Goal: Task Accomplishment & Management: Complete application form

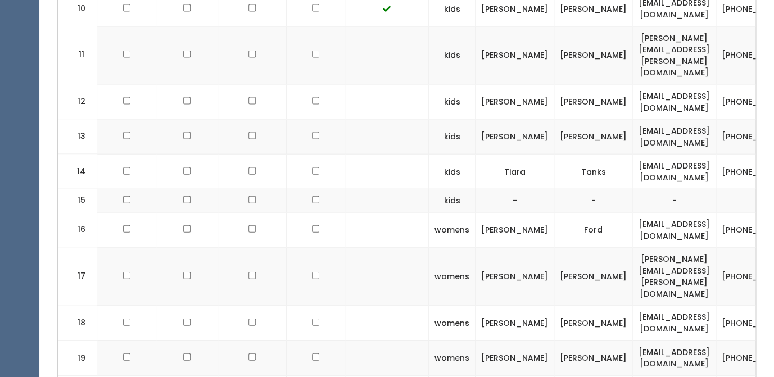
click td
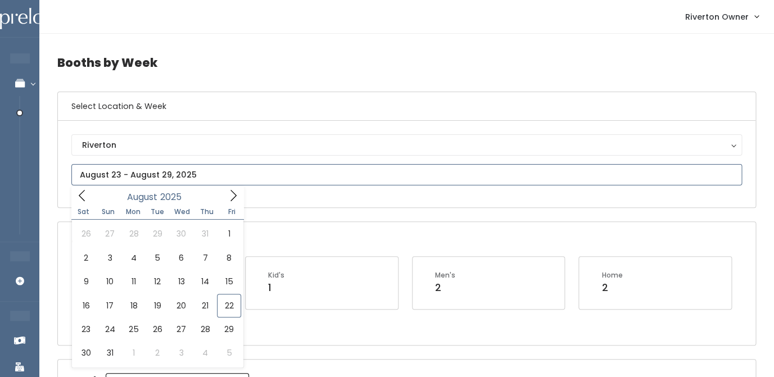
click input "text"
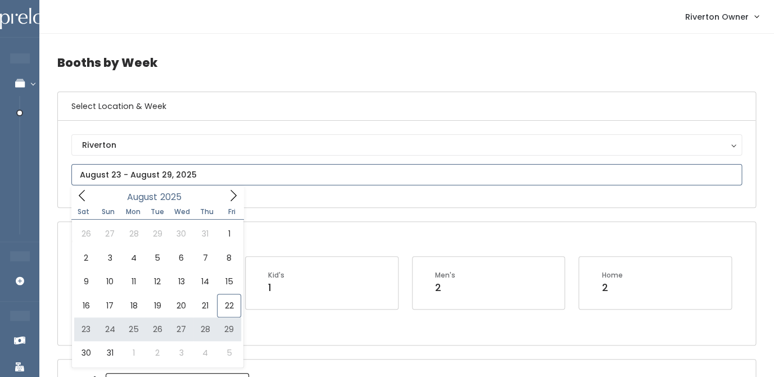
type input "August 23 to August 29"
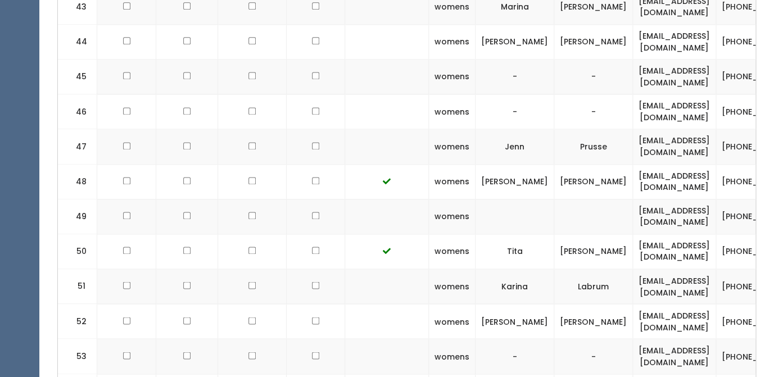
scroll to position [2057, 0]
click at [633, 338] on td "sklmjohnson@gmail.com" at bounding box center [674, 355] width 83 height 35
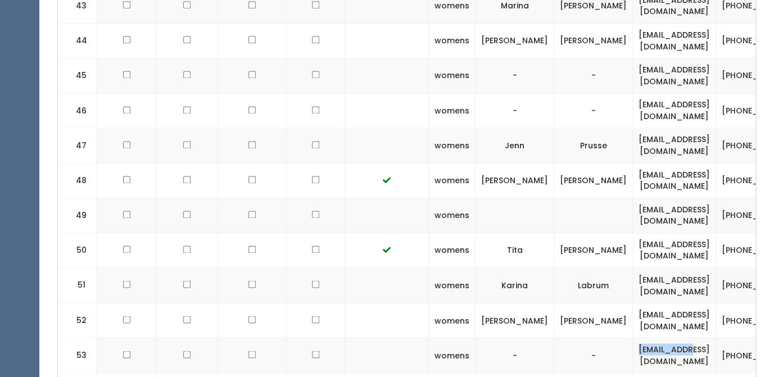
click at [633, 338] on td "sklmjohnson@gmail.com" at bounding box center [674, 355] width 83 height 35
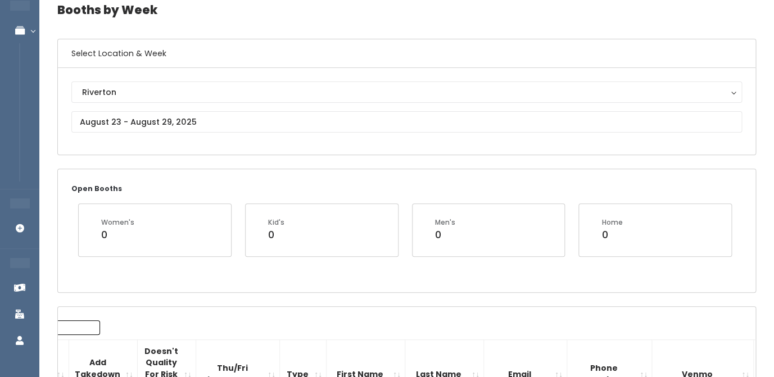
scroll to position [0, 0]
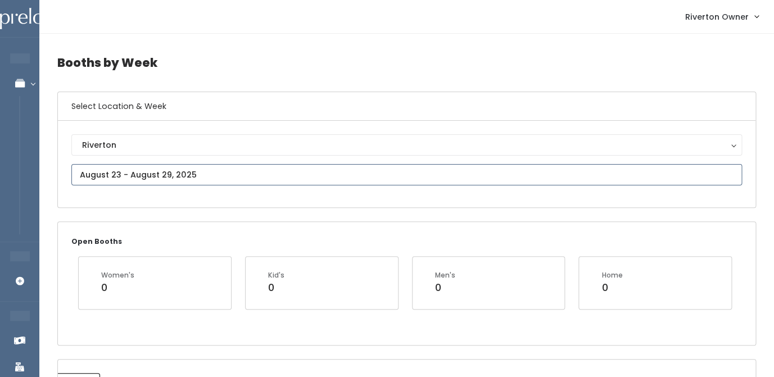
click at [134, 170] on input "text" at bounding box center [406, 174] width 670 height 21
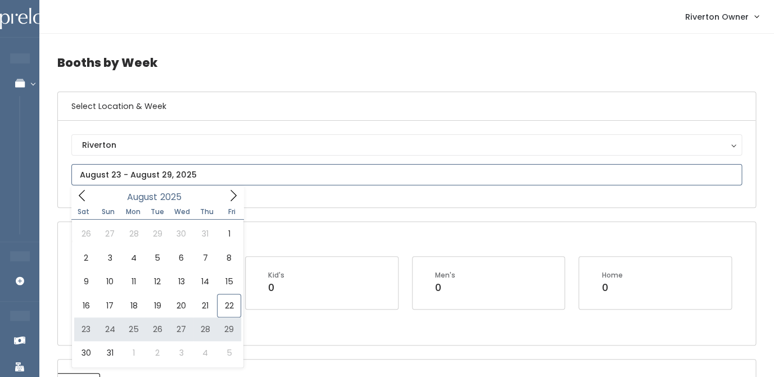
type input "August 23 to August 29"
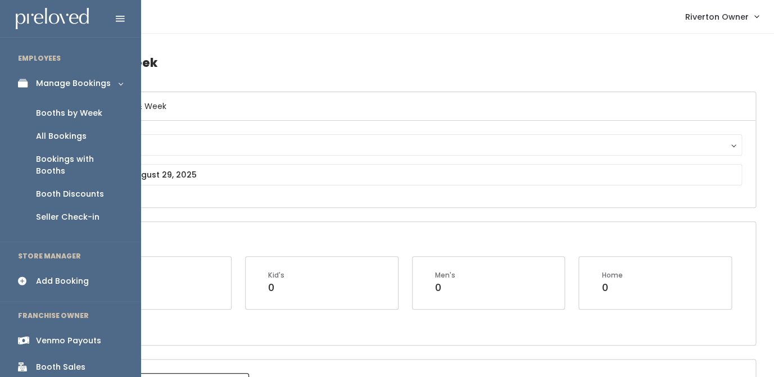
click at [55, 275] on div "Add Booking" at bounding box center [62, 281] width 53 height 12
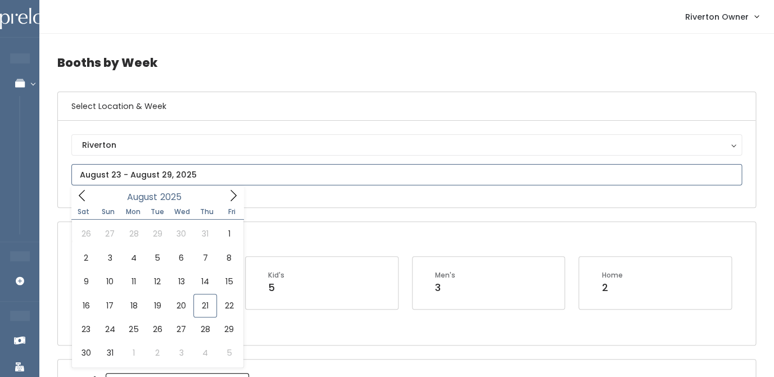
click at [173, 173] on input "text" at bounding box center [406, 174] width 670 height 21
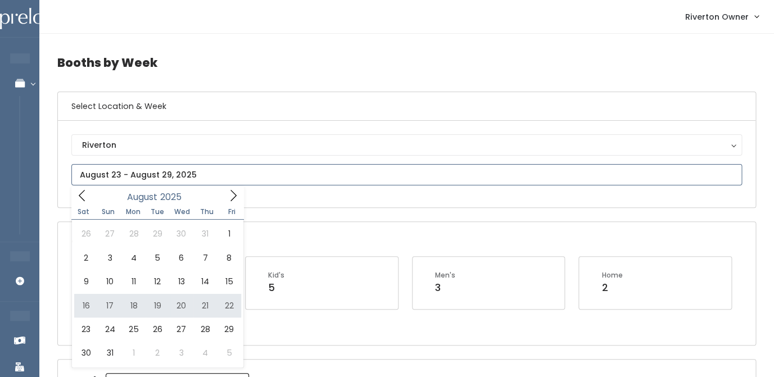
type input "August 16 to August 22"
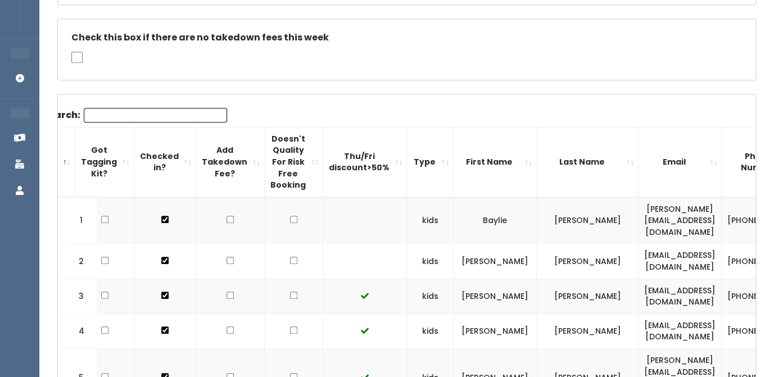
scroll to position [210, 0]
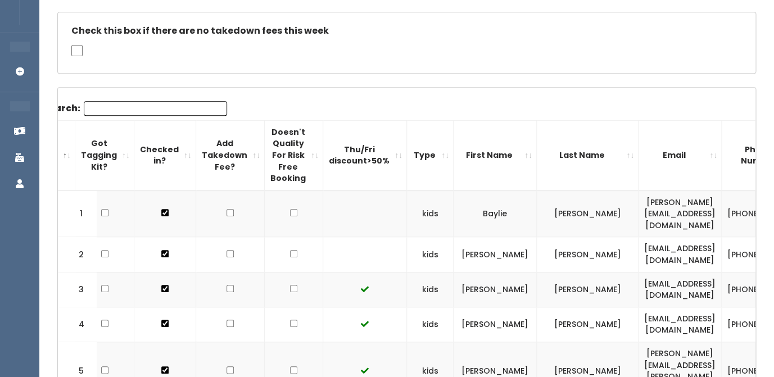
click at [290, 209] on input "checkbox" at bounding box center [293, 212] width 7 height 7
checkbox input "true"
click at [290, 250] on input "checkbox" at bounding box center [293, 253] width 7 height 7
checkbox input "true"
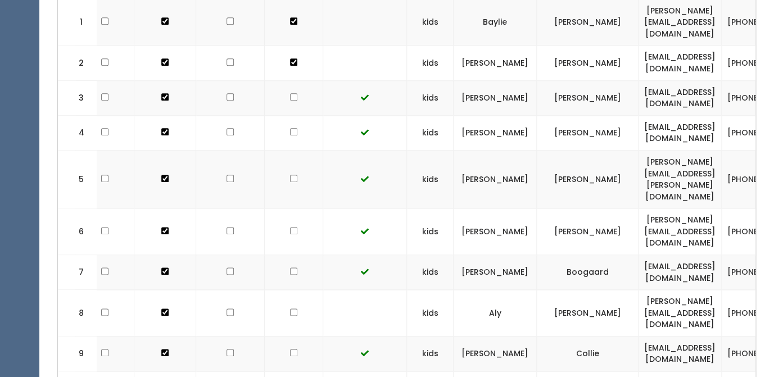
scroll to position [406, 0]
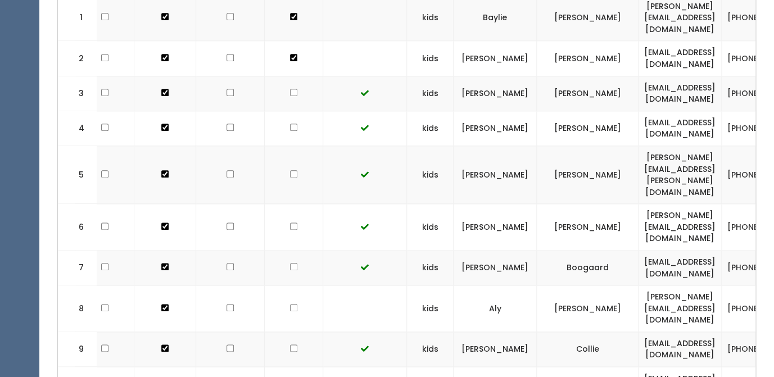
click at [290, 61] on input "checkbox" at bounding box center [293, 57] width 7 height 7
checkbox input "true"
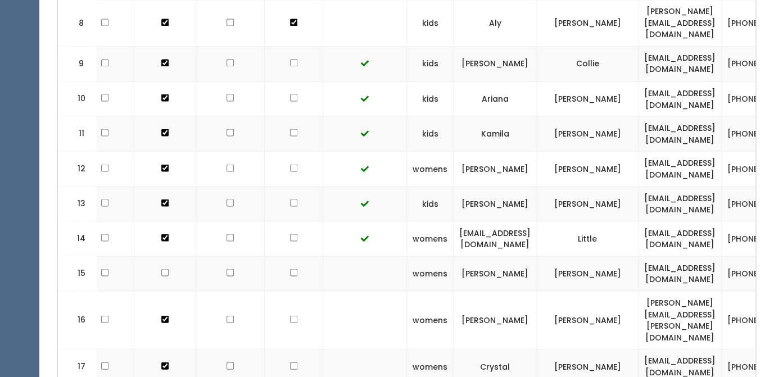
scroll to position [693, 0]
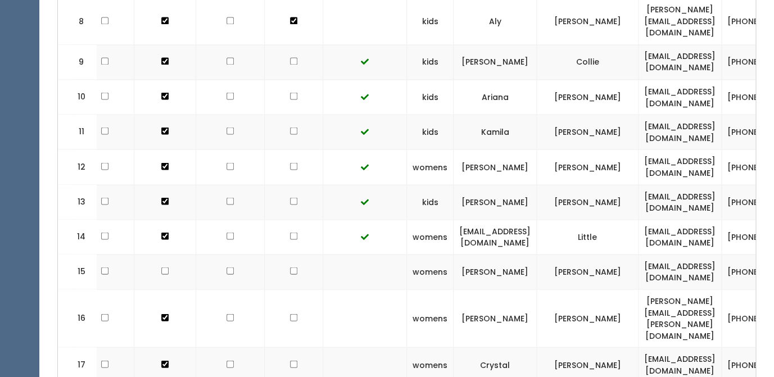
checkbox input "true"
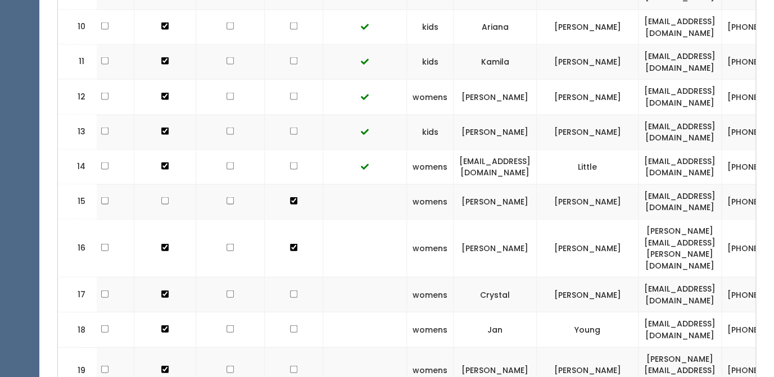
scroll to position [762, 0]
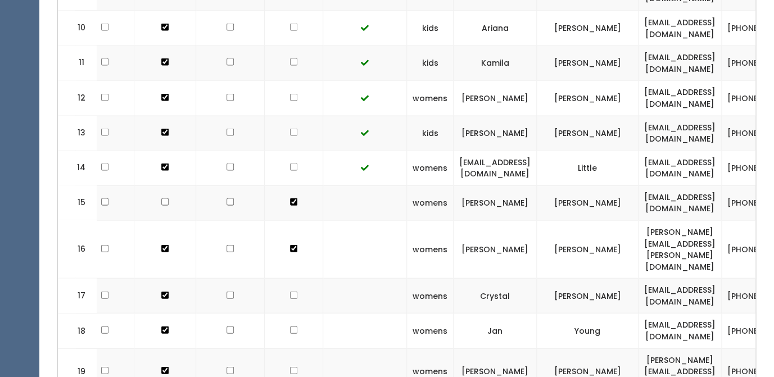
checkbox input "true"
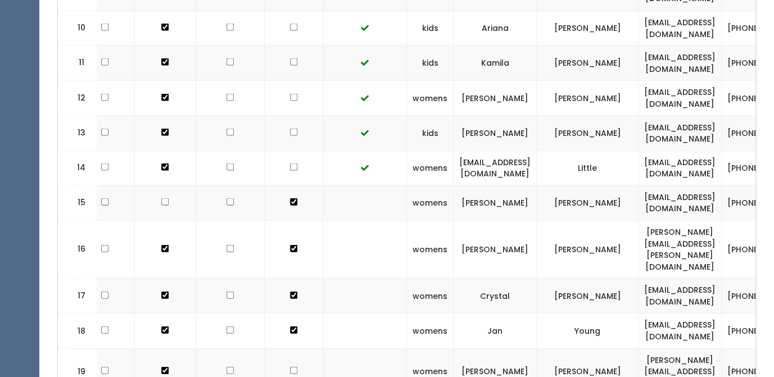
checkbox input "true"
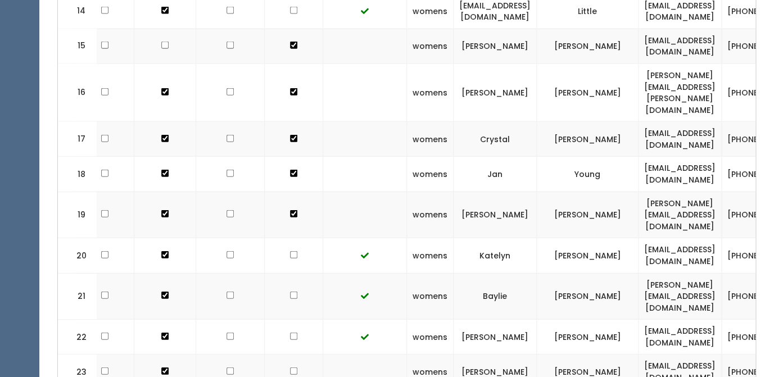
scroll to position [936, 0]
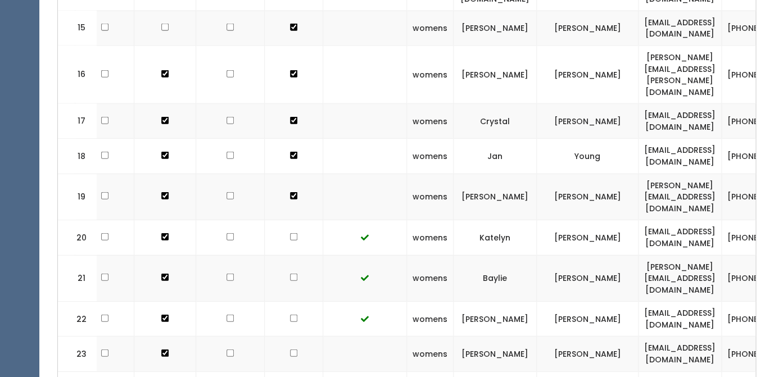
checkbox input "true"
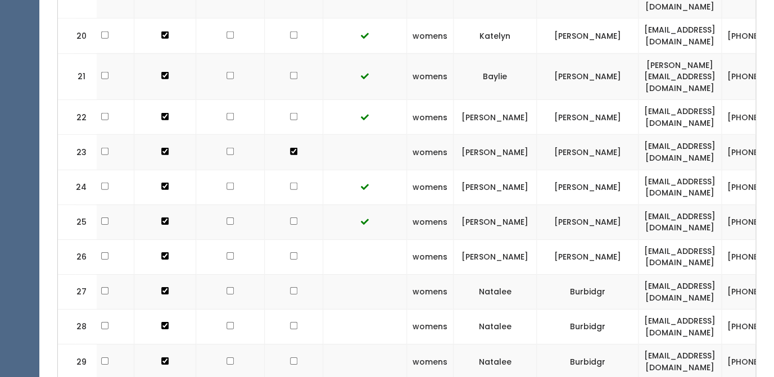
scroll to position [1154, 0]
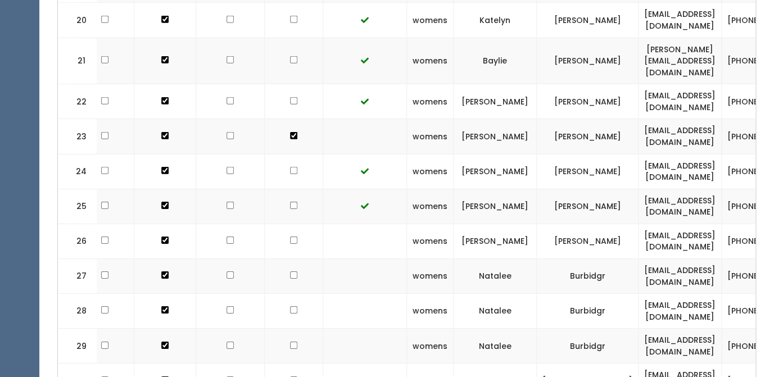
checkbox input "true"
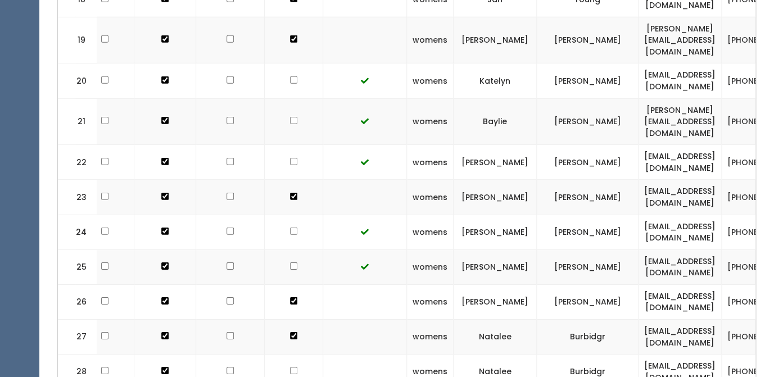
scroll to position [1092, 0]
checkbox input "false"
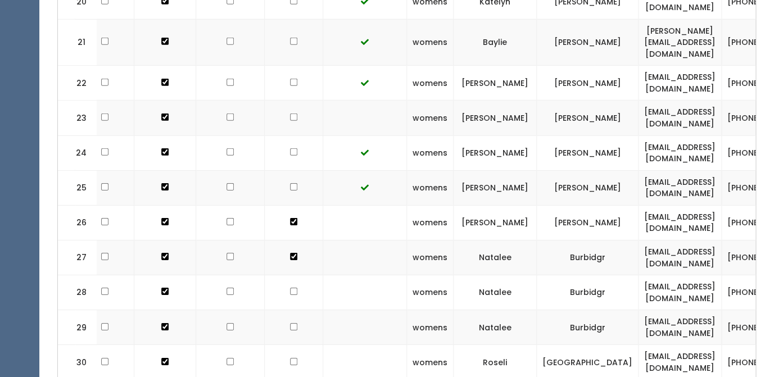
scroll to position [1173, 0]
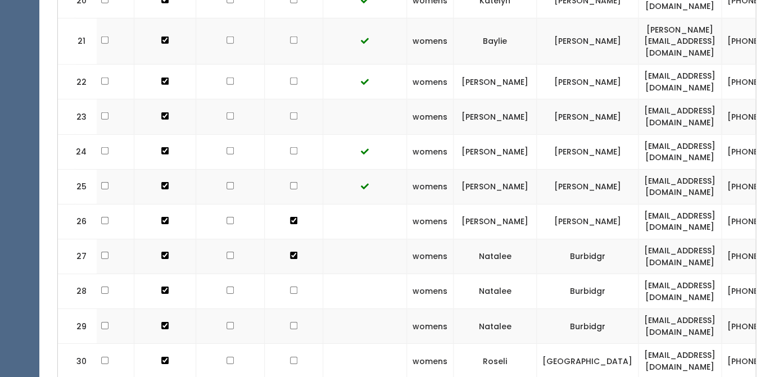
checkbox input "true"
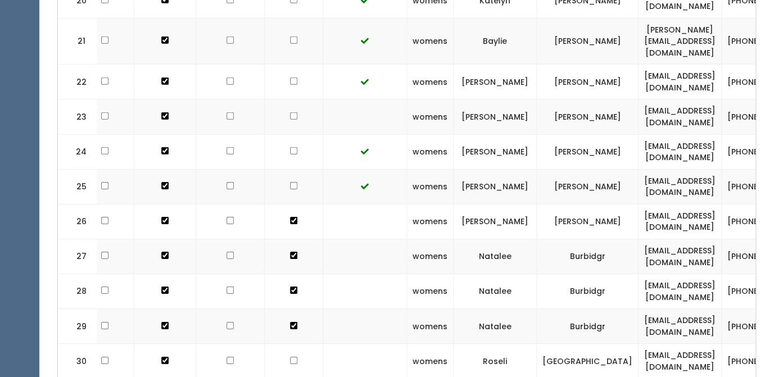
checkbox input "true"
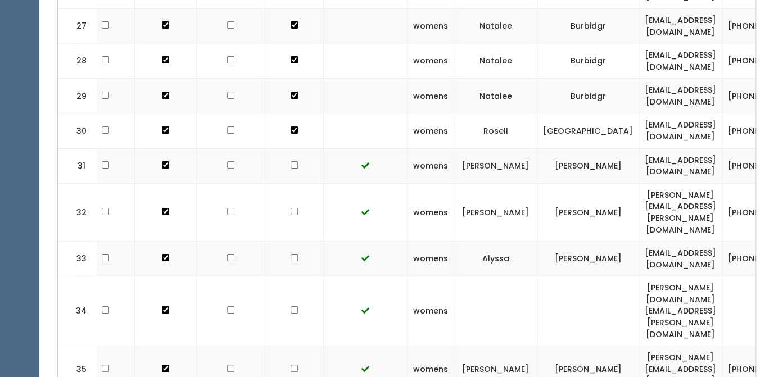
scroll to position [1416, 0]
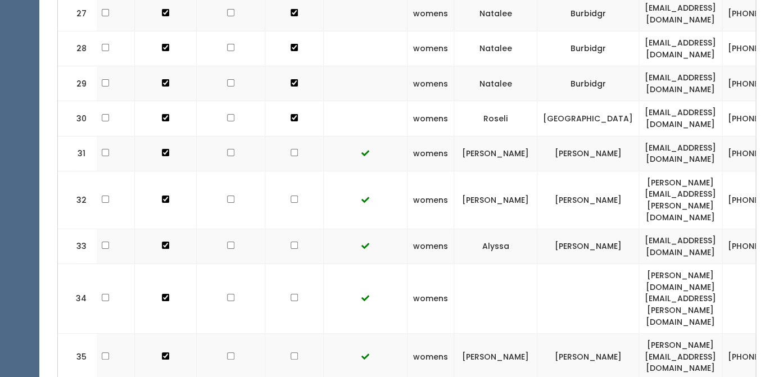
checkbox input "true"
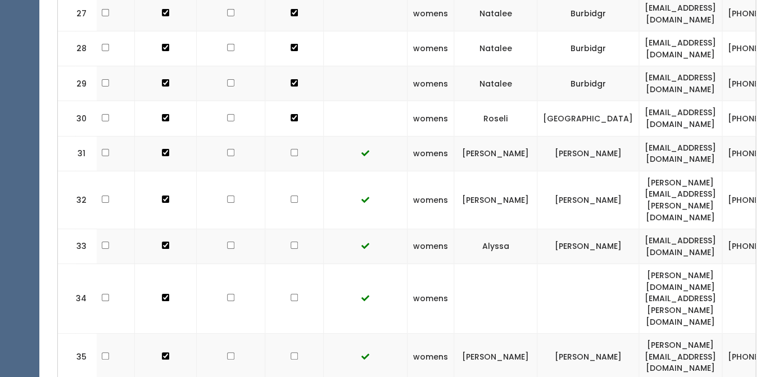
checkbox input "true"
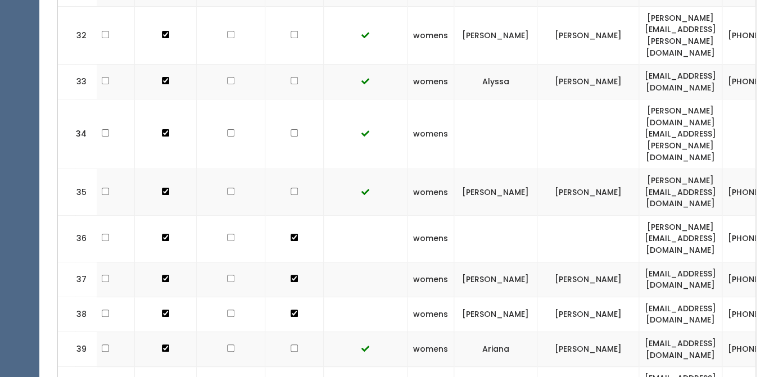
scroll to position [1591, 0]
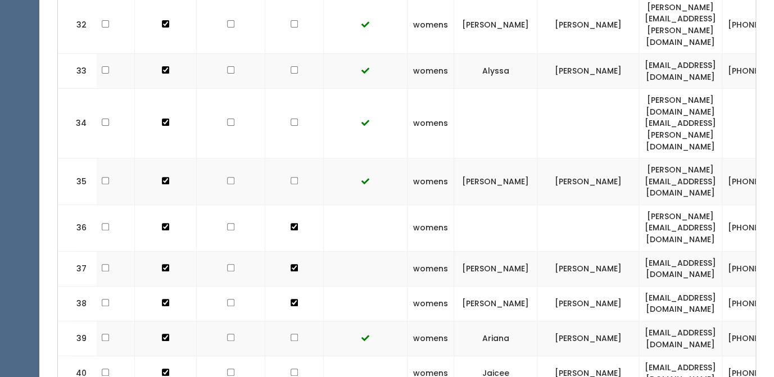
checkbox input "true"
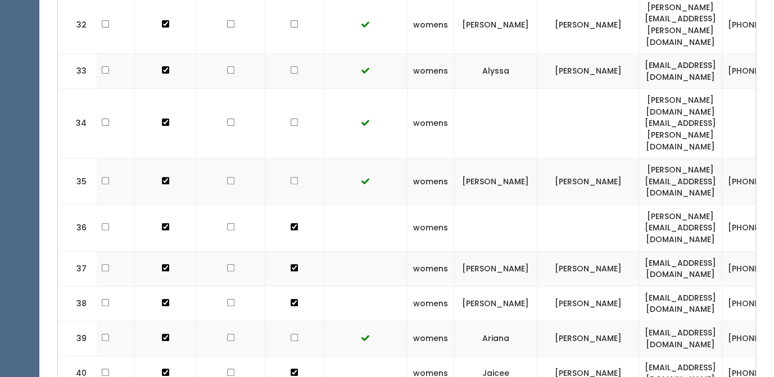
checkbox input "true"
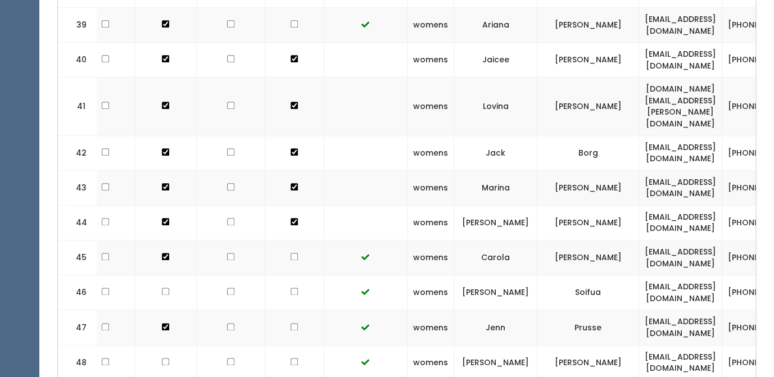
scroll to position [1908, 0]
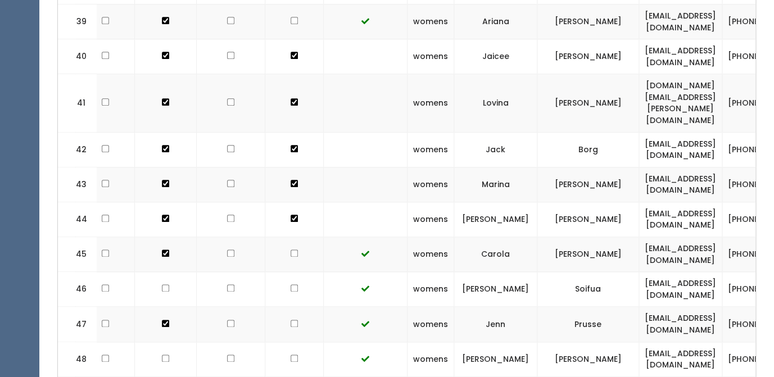
checkbox input "true"
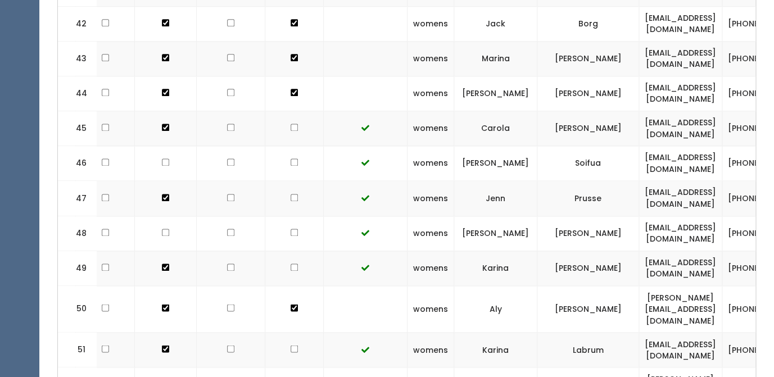
scroll to position [2035, 0]
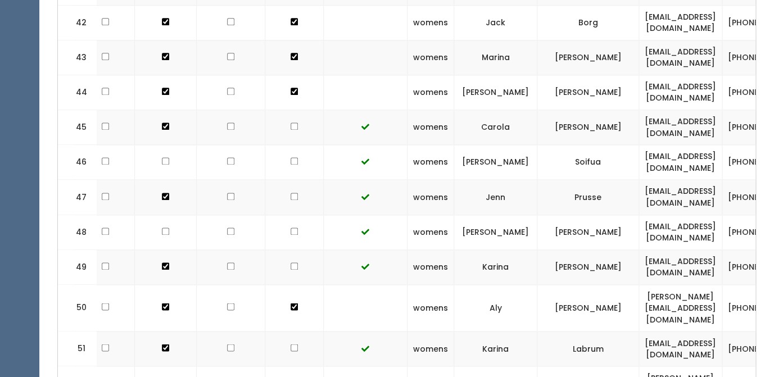
checkbox input "true"
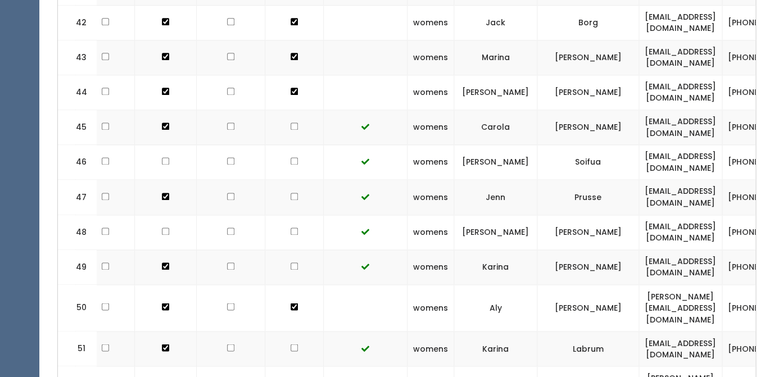
checkbox input "true"
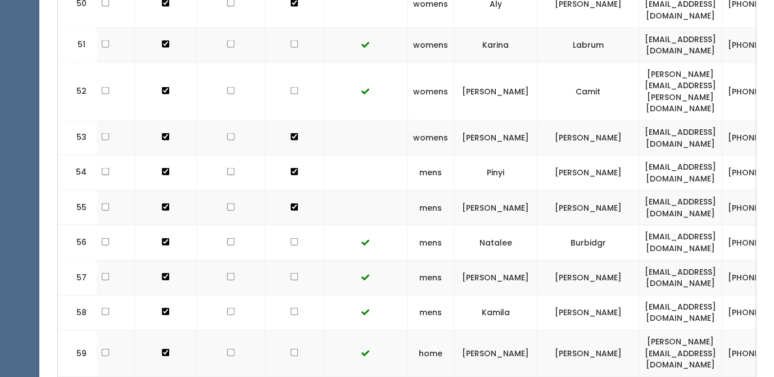
scroll to position [2369, 0]
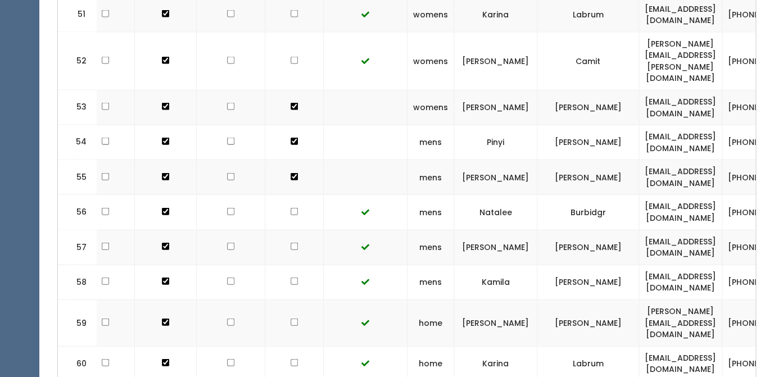
checkbox input "true"
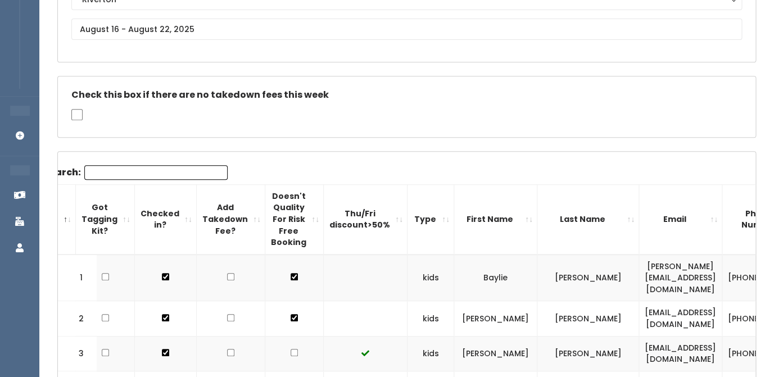
scroll to position [38, 0]
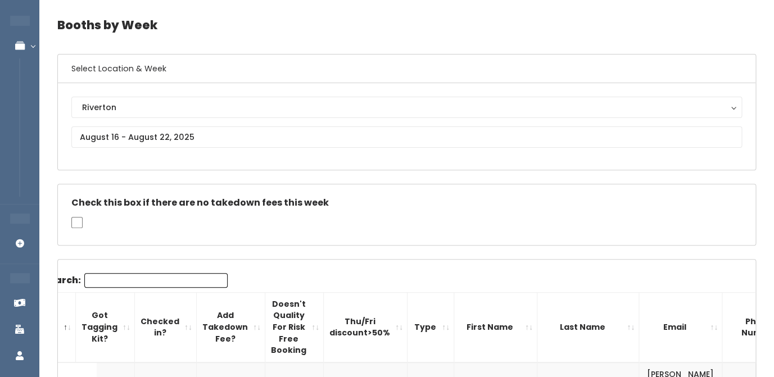
click at [119, 279] on input "Search:" at bounding box center [155, 280] width 143 height 15
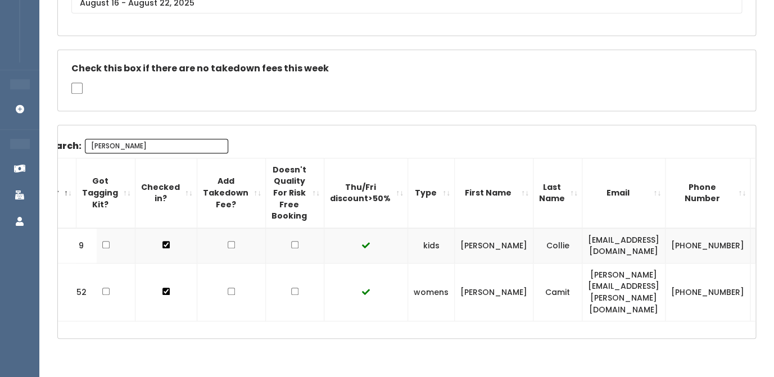
scroll to position [177, 0]
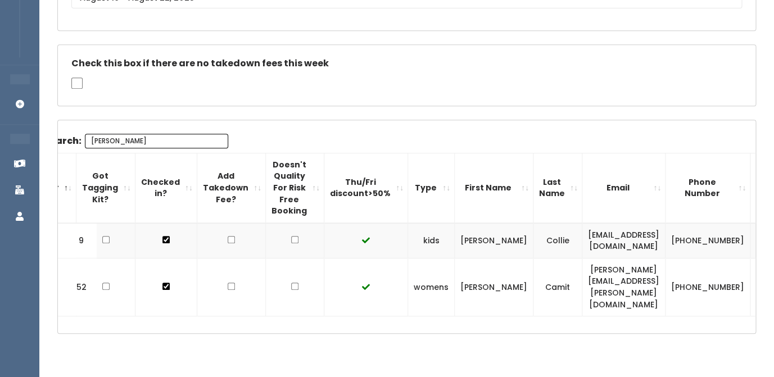
type input "brooke"
click at [582, 274] on td "[PERSON_NAME][EMAIL_ADDRESS][PERSON_NAME][DOMAIN_NAME]" at bounding box center [623, 287] width 83 height 58
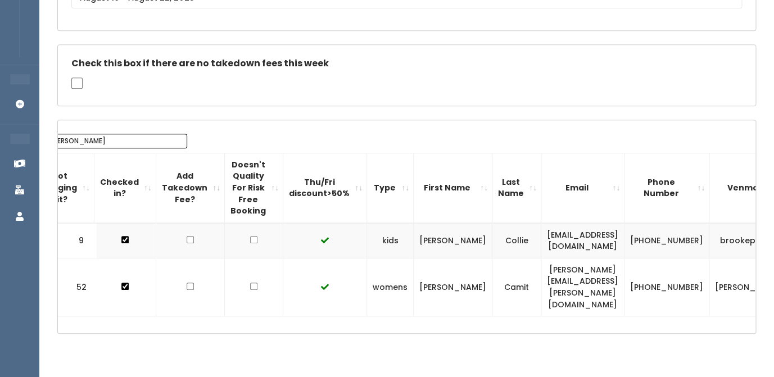
scroll to position [0, 77]
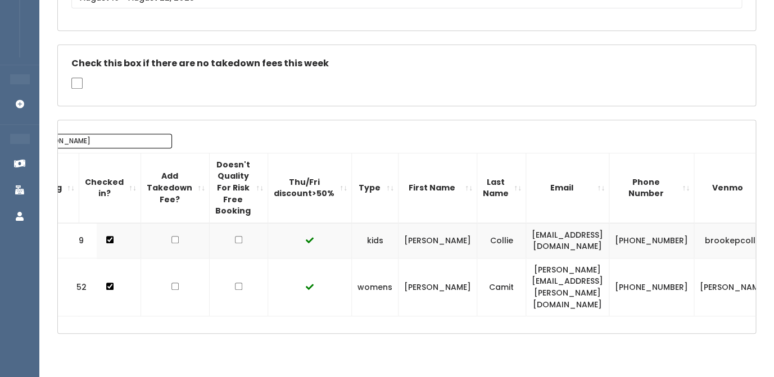
click at [694, 271] on td "[PERSON_NAME]" at bounding box center [733, 287] width 79 height 58
click at [625, 268] on td "(801) 400-7397" at bounding box center [651, 287] width 85 height 58
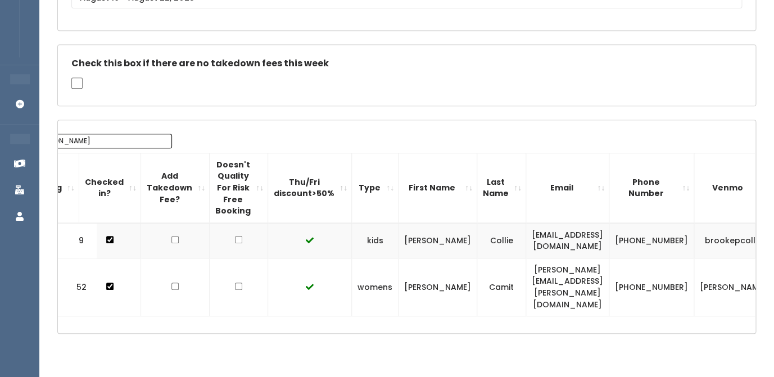
click at [625, 268] on td "(801) 400-7397" at bounding box center [651, 287] width 85 height 58
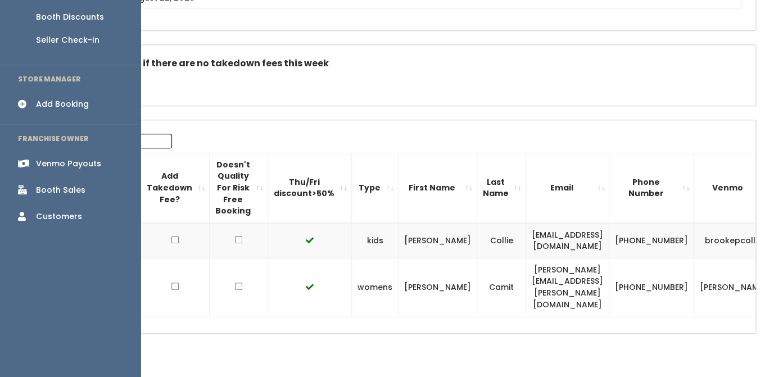
click at [53, 98] on div "Add Booking" at bounding box center [62, 104] width 53 height 12
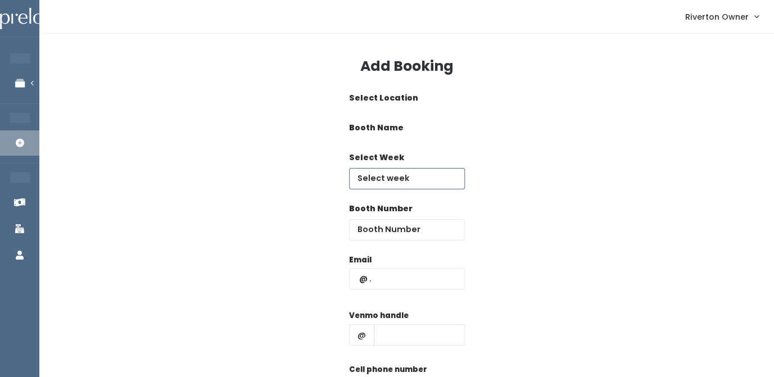
click at [385, 176] on input "text" at bounding box center [407, 178] width 116 height 21
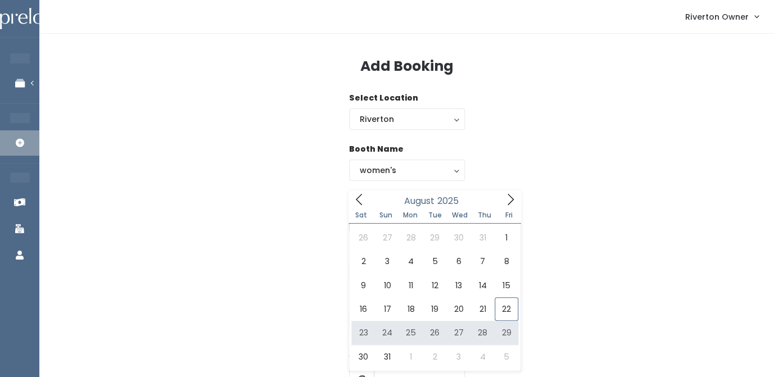
type input "[DATE] to [DATE]"
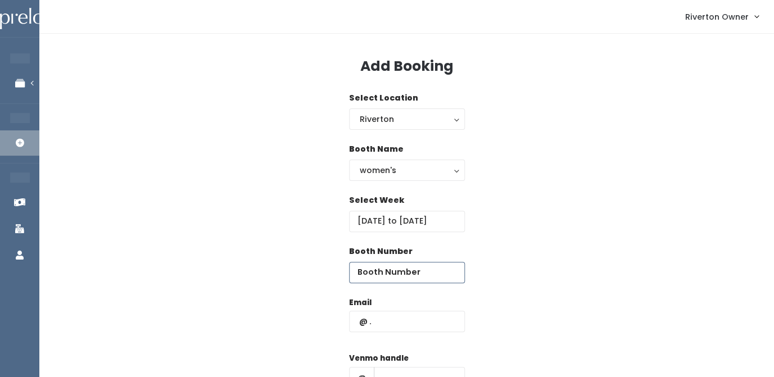
click at [401, 275] on input "number" at bounding box center [407, 272] width 116 height 21
type input "53"
click at [380, 328] on input "text" at bounding box center [407, 321] width 116 height 21
click at [370, 326] on input "text" at bounding box center [407, 321] width 116 height 21
paste input "[PERSON_NAME][EMAIL_ADDRESS][PERSON_NAME][DOMAIN_NAME]"
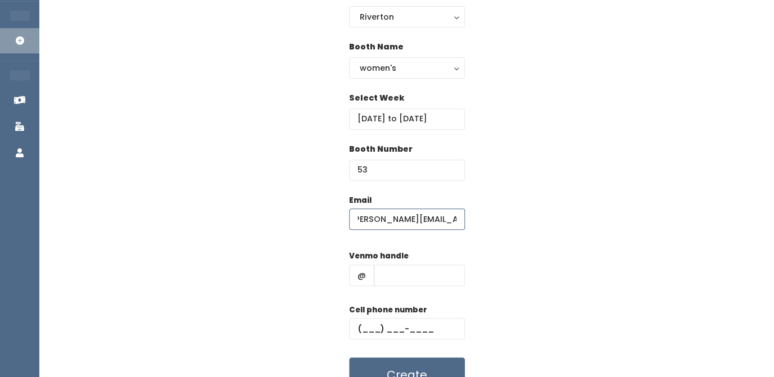
scroll to position [107, 0]
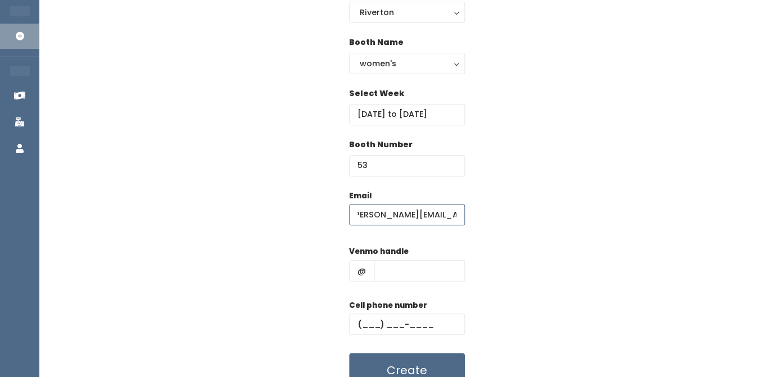
type input "[PERSON_NAME][EMAIL_ADDRESS][PERSON_NAME][DOMAIN_NAME]"
click at [392, 270] on input "text" at bounding box center [419, 270] width 91 height 21
click at [386, 273] on input "text" at bounding box center [419, 270] width 91 height 21
paste input "[PERSON_NAME]"
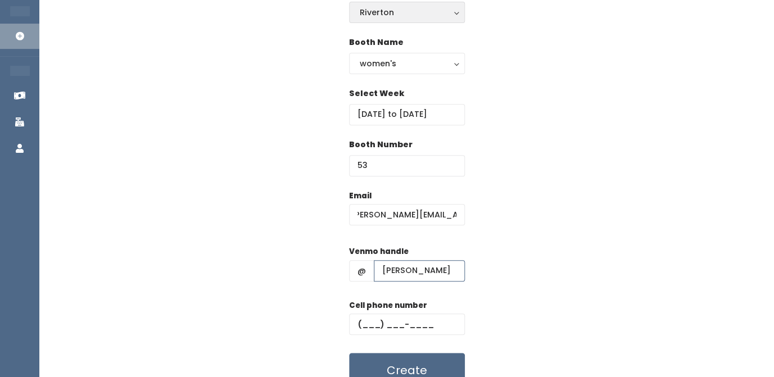
type input "[PERSON_NAME]"
click at [369, 321] on input "text" at bounding box center [407, 324] width 116 height 21
paste input "[PHONE_NUMBER]"
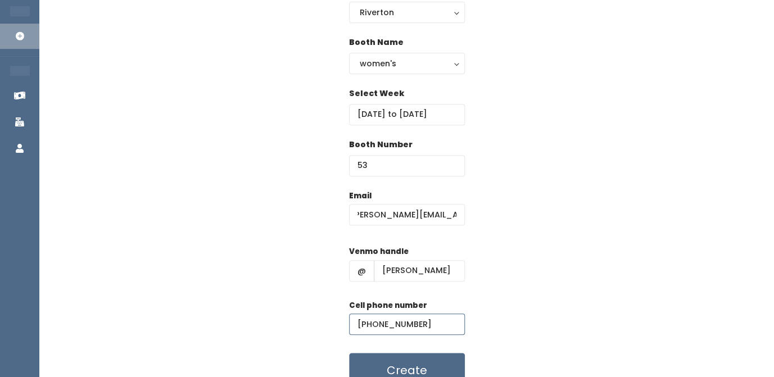
type input "[PHONE_NUMBER]"
click at [520, 264] on div "Email [PERSON_NAME][EMAIL_ADDRESS][PERSON_NAME][DOMAIN_NAME] Venmo handle @ bro…" at bounding box center [406, 289] width 698 height 198
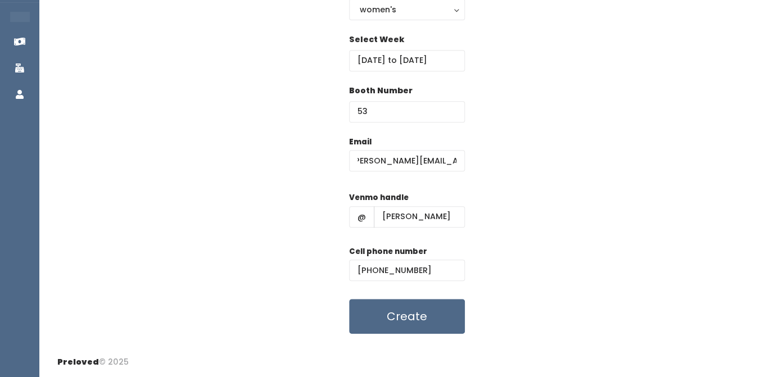
scroll to position [161, 0]
click at [406, 314] on button "Create" at bounding box center [407, 316] width 116 height 35
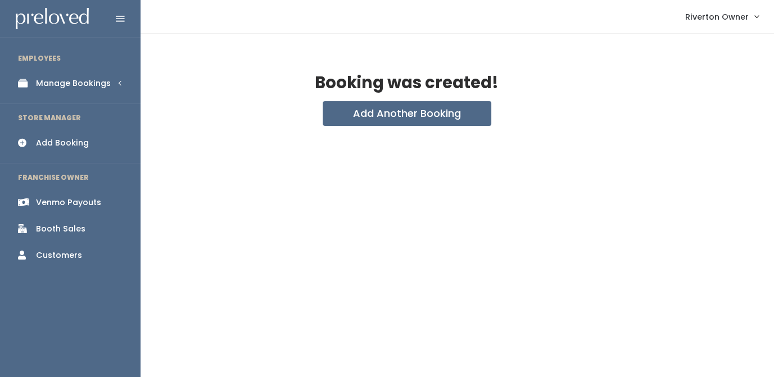
click at [49, 81] on div "Manage Bookings" at bounding box center [73, 84] width 75 height 12
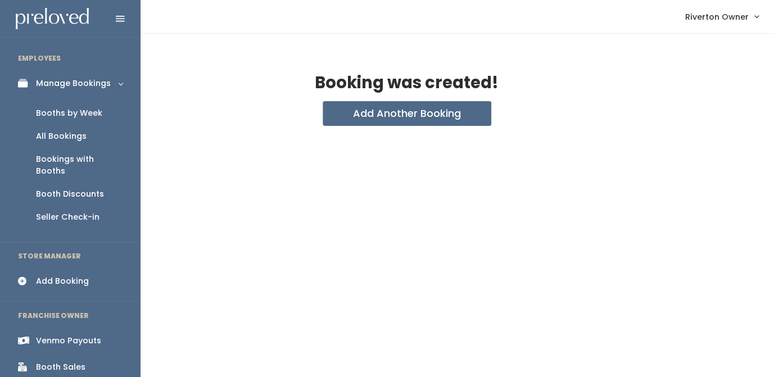
click at [52, 116] on div "Booths by Week" at bounding box center [69, 113] width 66 height 12
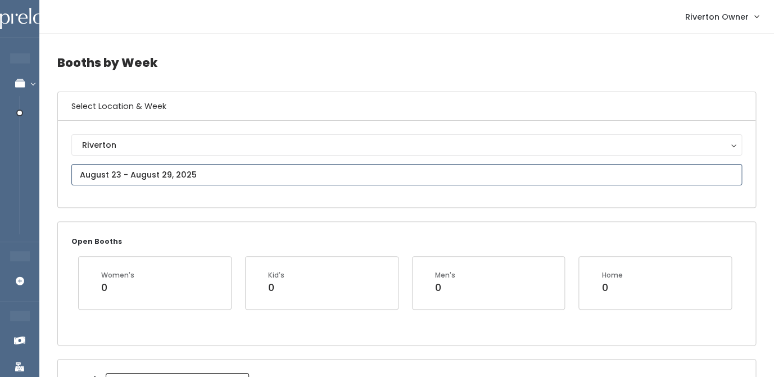
click at [228, 179] on input "text" at bounding box center [406, 174] width 670 height 21
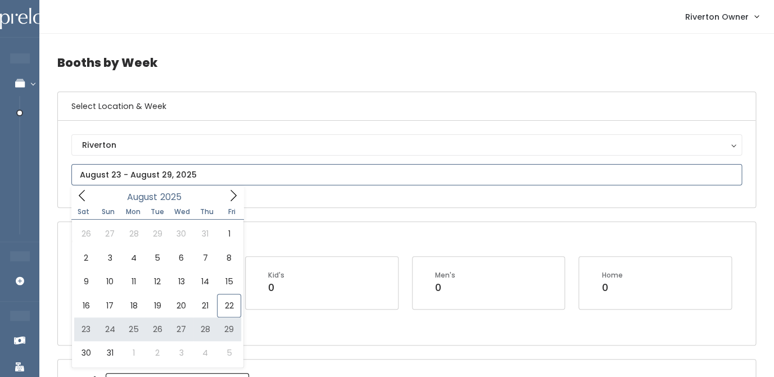
type input "[DATE] to [DATE]"
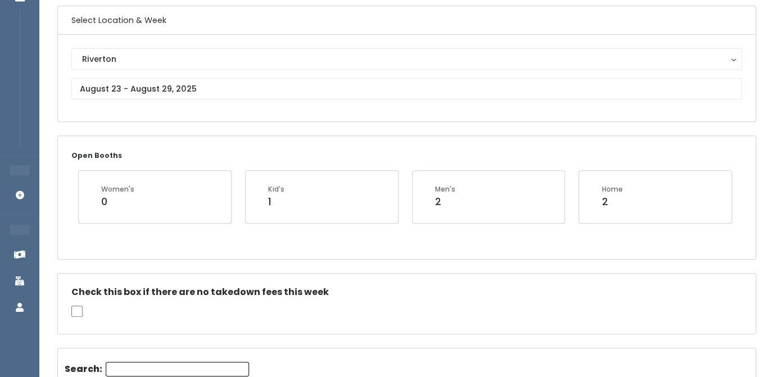
scroll to position [115, 0]
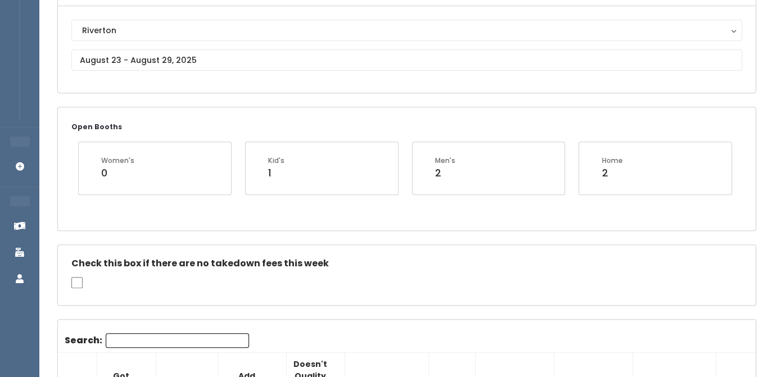
click at [138, 342] on input "Search:" at bounding box center [177, 340] width 143 height 15
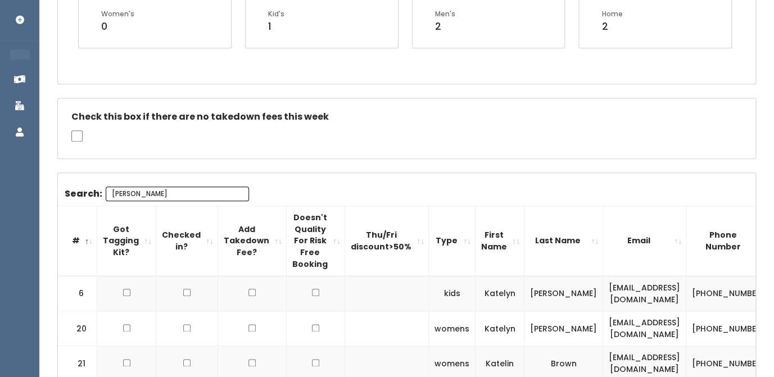
scroll to position [350, 0]
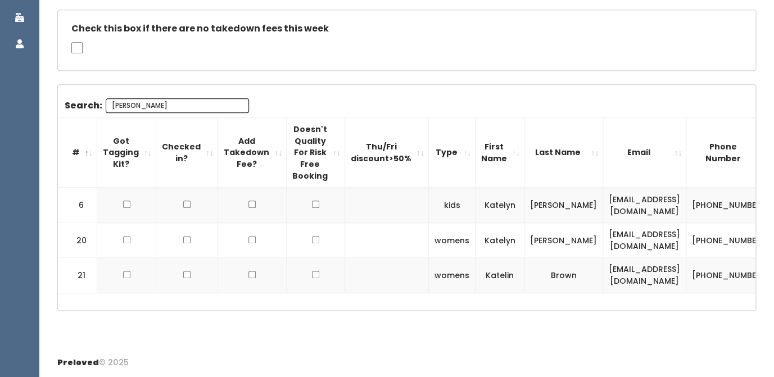
click at [184, 101] on input "[PERSON_NAME]" at bounding box center [177, 105] width 143 height 15
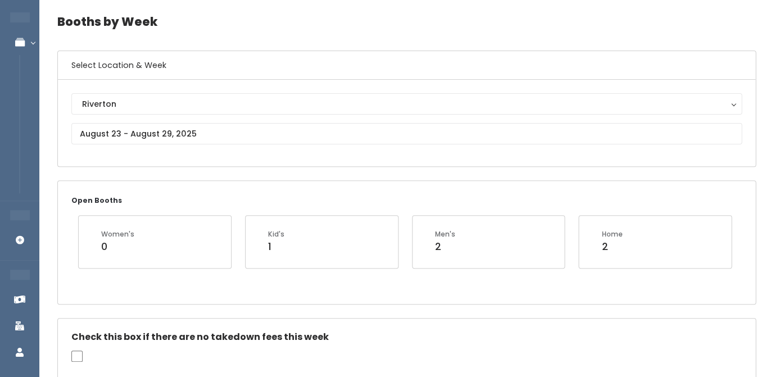
scroll to position [40, 0]
type input "[PERSON_NAME]"
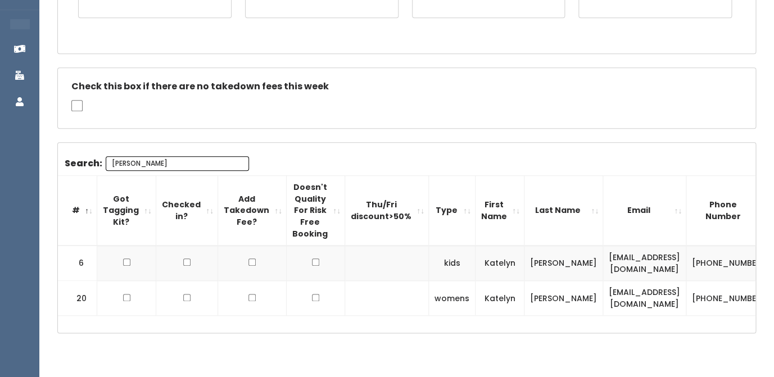
scroll to position [314, 0]
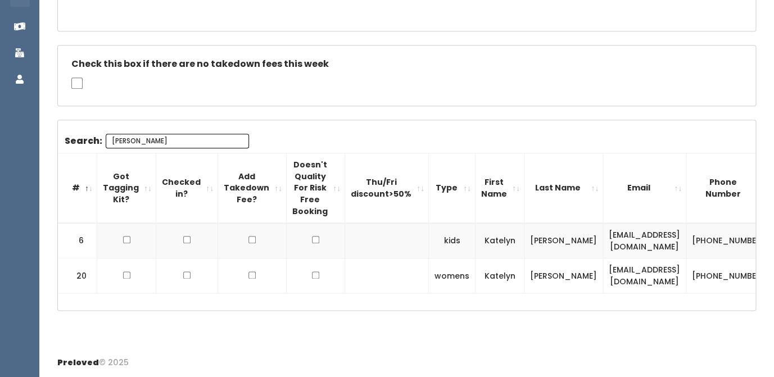
click at [603, 237] on td "[EMAIL_ADDRESS][DOMAIN_NAME]" at bounding box center [644, 240] width 83 height 35
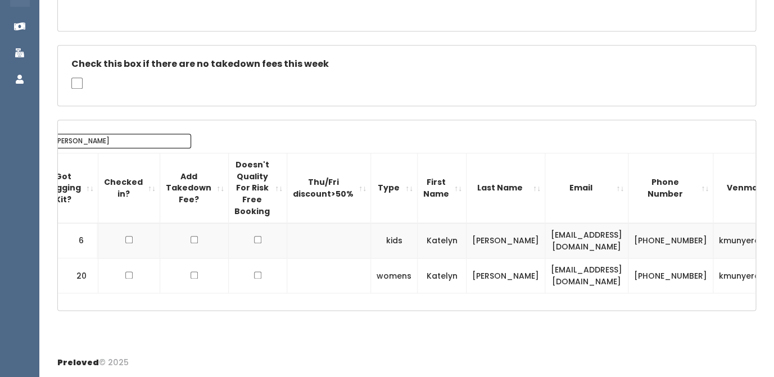
scroll to position [0, 79]
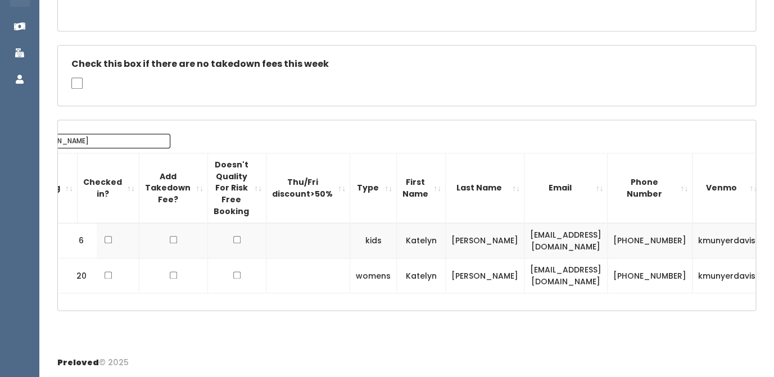
click at [692, 242] on td "kmunyerdavis" at bounding box center [726, 240] width 69 height 35
click at [608, 242] on td "[PHONE_NUMBER]" at bounding box center [649, 240] width 85 height 35
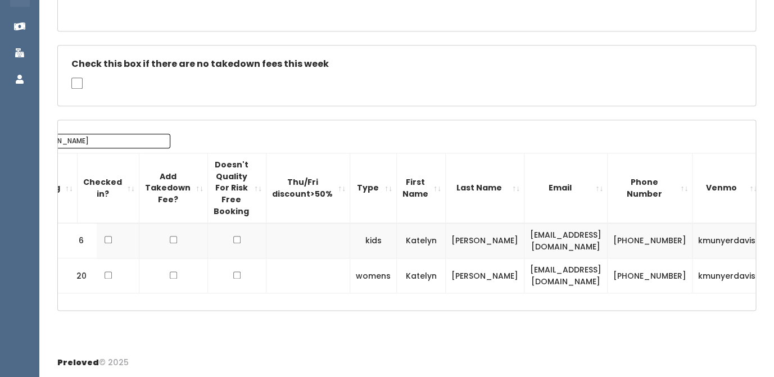
click at [608, 242] on td "[PHONE_NUMBER]" at bounding box center [649, 240] width 85 height 35
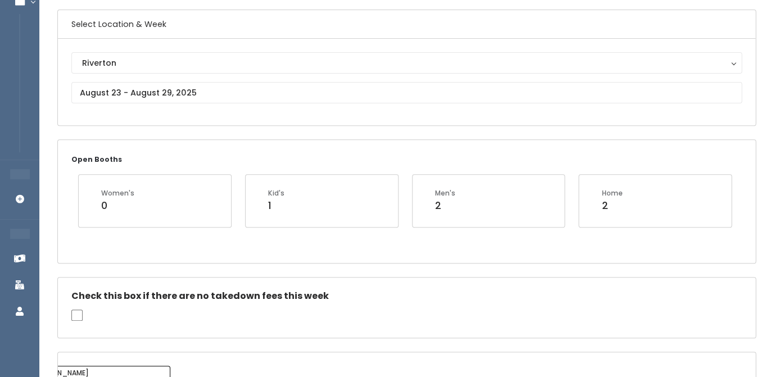
scroll to position [70, 0]
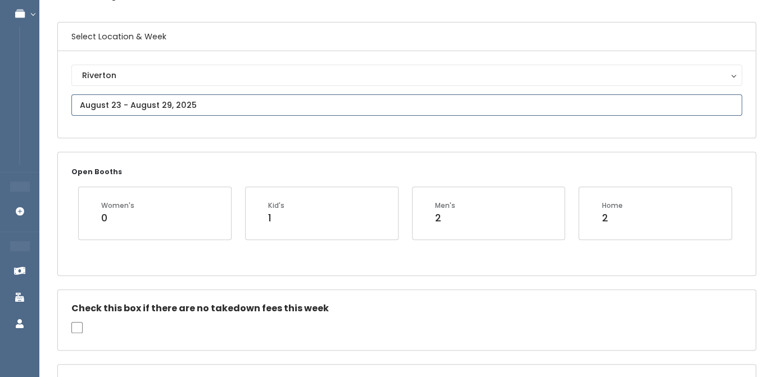
click at [206, 103] on input "text" at bounding box center [406, 104] width 670 height 21
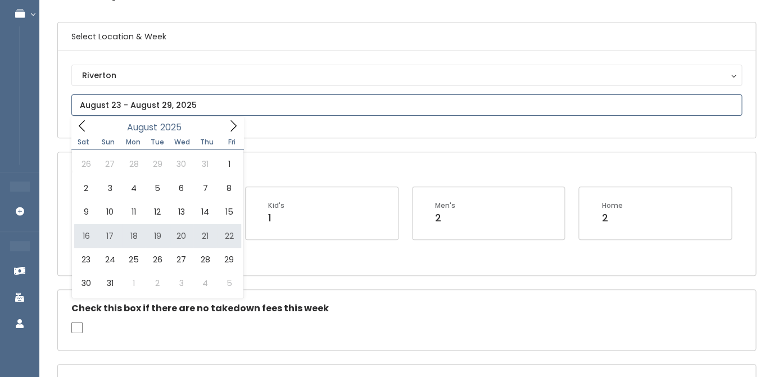
type input "[DATE] to [DATE]"
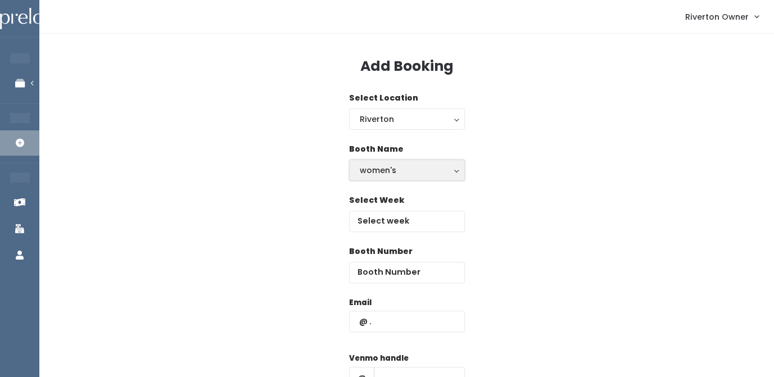
click at [394, 170] on div "women's" at bounding box center [407, 170] width 94 height 12
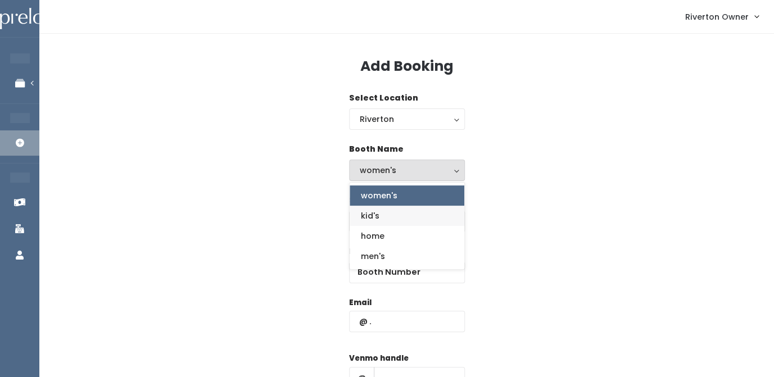
click at [386, 214] on link "kid's" at bounding box center [407, 216] width 115 height 20
select select "kids"
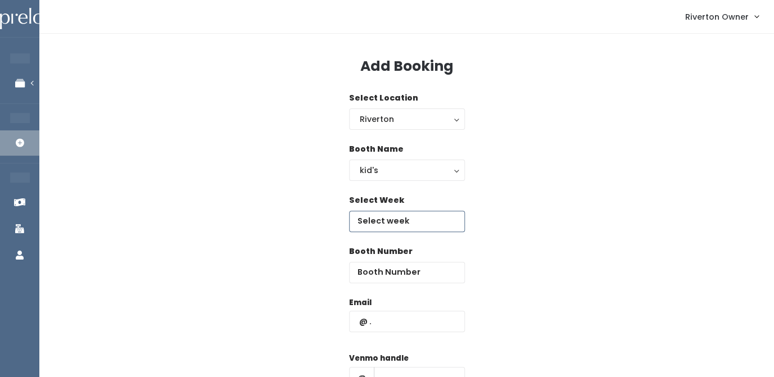
click at [391, 221] on input "text" at bounding box center [407, 221] width 116 height 21
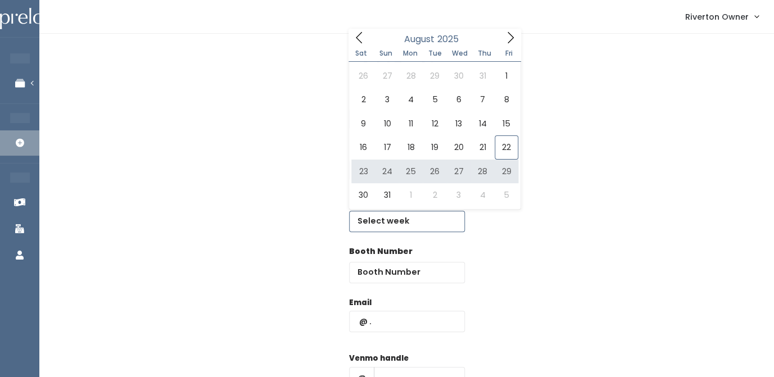
type input "[DATE] to [DATE]"
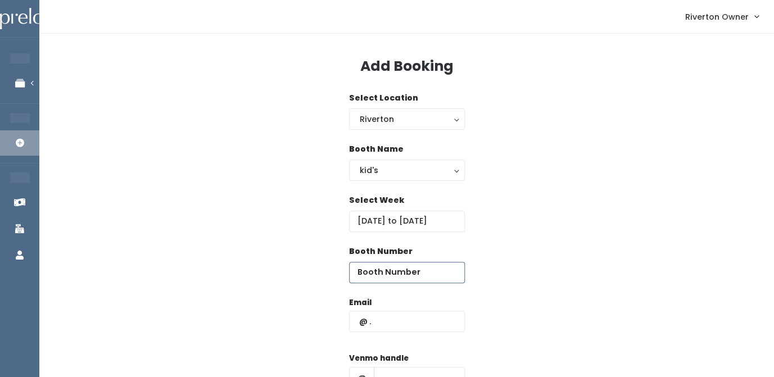
click at [393, 274] on input "number" at bounding box center [407, 272] width 116 height 21
type input "15"
click at [388, 327] on input "text" at bounding box center [407, 321] width 116 height 21
click at [374, 316] on input "text" at bounding box center [407, 321] width 116 height 21
paste input "[EMAIL_ADDRESS][DOMAIN_NAME]"
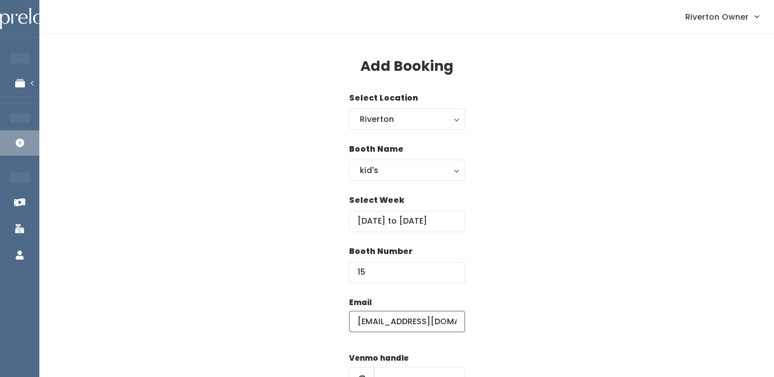
type input "[EMAIL_ADDRESS][DOMAIN_NAME]"
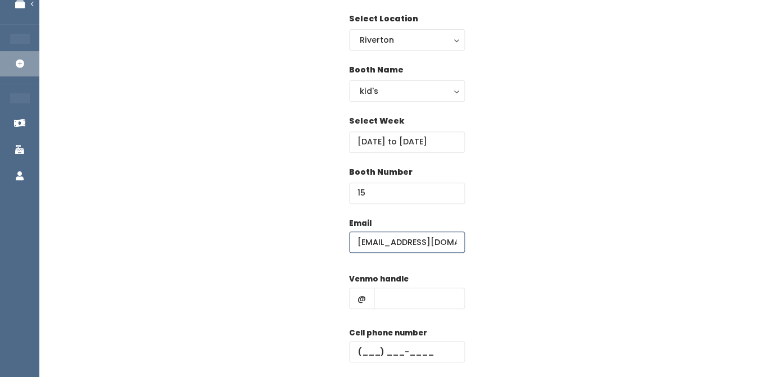
scroll to position [102, 0]
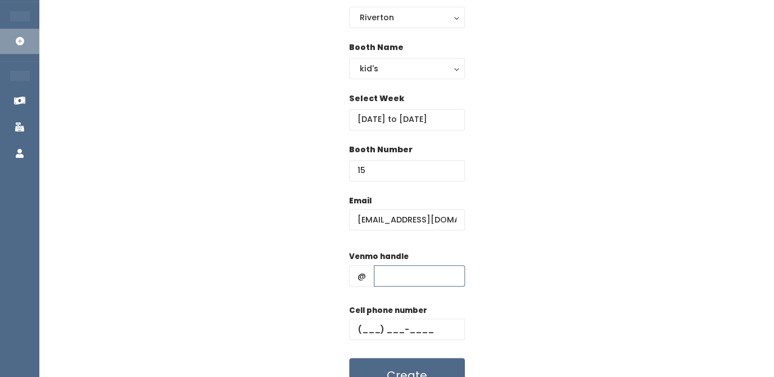
click at [398, 282] on input "text" at bounding box center [419, 275] width 91 height 21
paste input "kmunyerdavis"
type input "kmunyerdavis"
click at [365, 329] on input "text" at bounding box center [407, 329] width 116 height 21
paste input "(801) 243-2850"
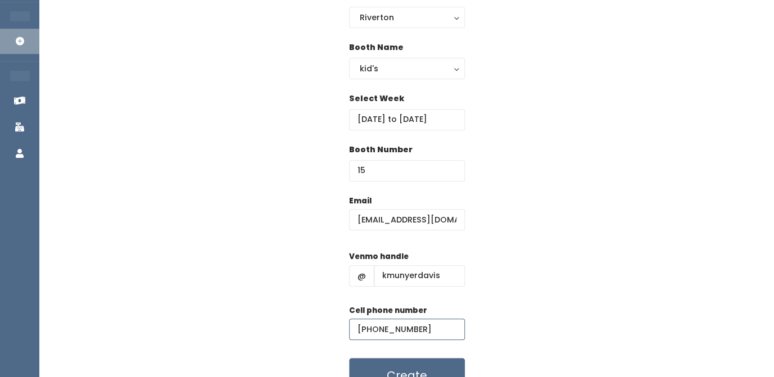
type input "(801) 243-2850"
click at [553, 232] on div "Email kjdavis0615@gmail.com Venmo handle @ kmunyerdavis Cell phone number (801)…" at bounding box center [406, 294] width 698 height 198
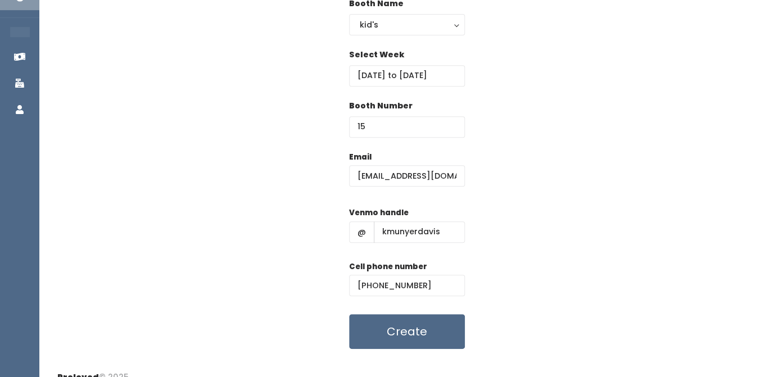
scroll to position [162, 0]
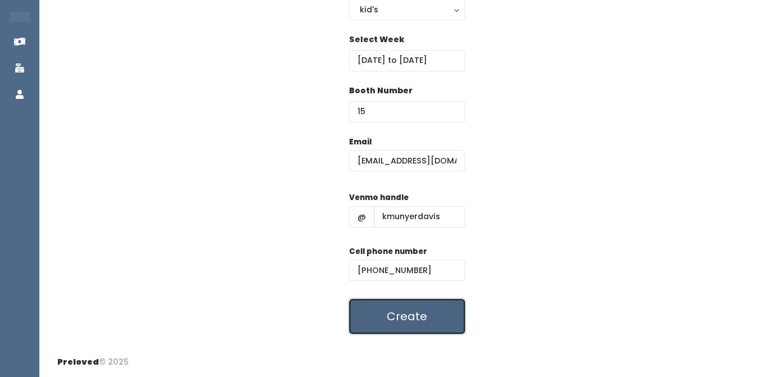
click at [402, 314] on button "Create" at bounding box center [407, 316] width 116 height 35
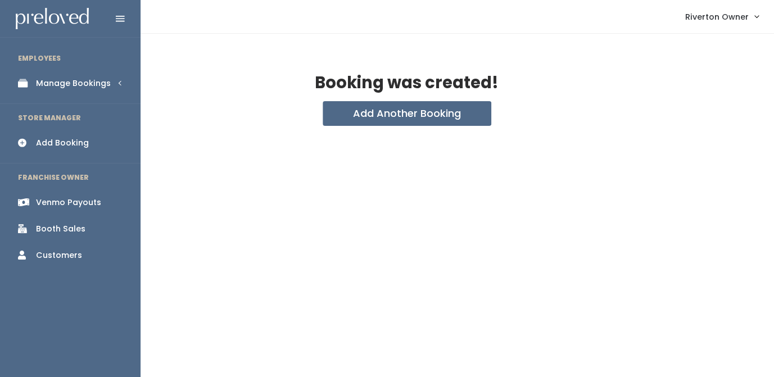
click at [44, 84] on div "Manage Bookings" at bounding box center [73, 84] width 75 height 12
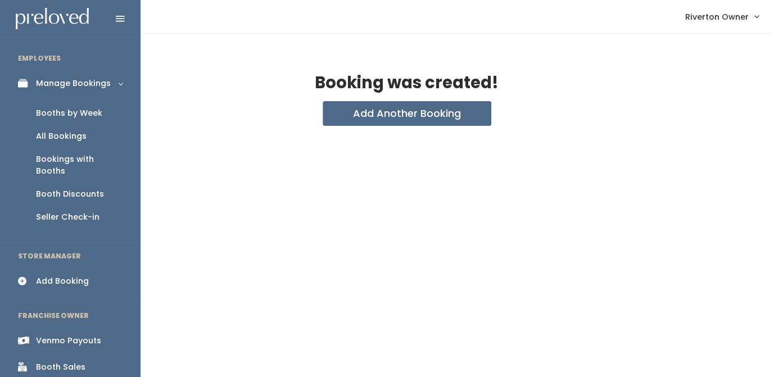
click at [50, 112] on div "Booths by Week" at bounding box center [69, 113] width 66 height 12
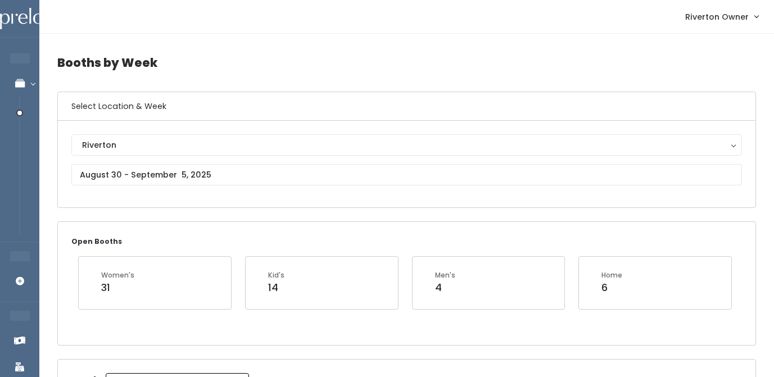
scroll to position [20, 0]
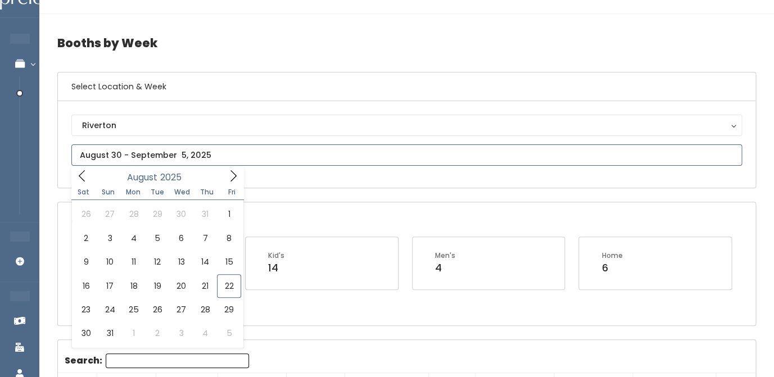
click at [270, 164] on input "text" at bounding box center [406, 154] width 670 height 21
type input "August 23 to August 29"
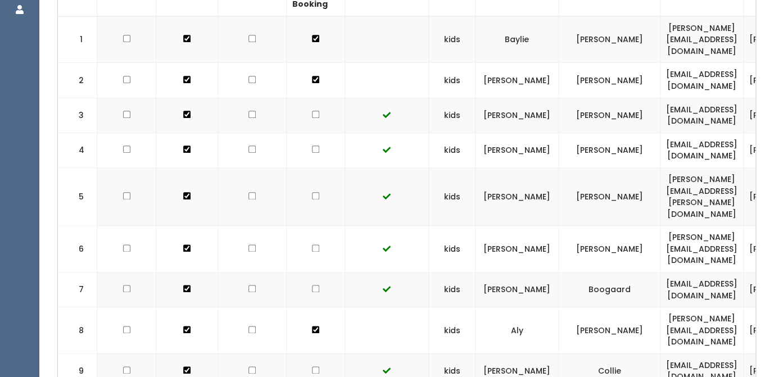
scroll to position [389, 0]
